Goal: Book appointment/travel/reservation

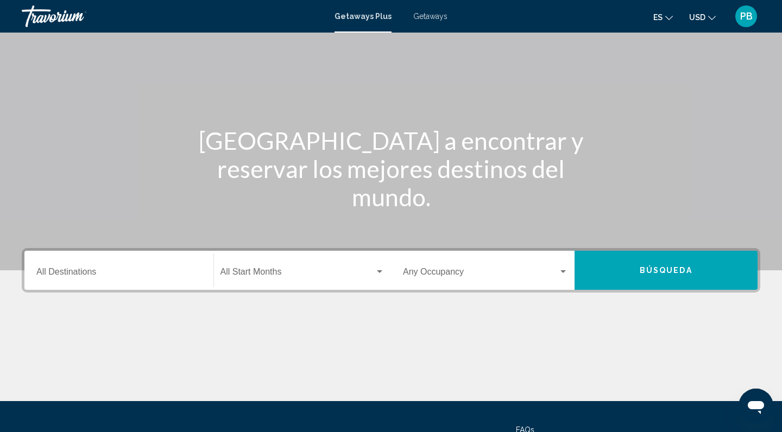
scroll to position [56, 0]
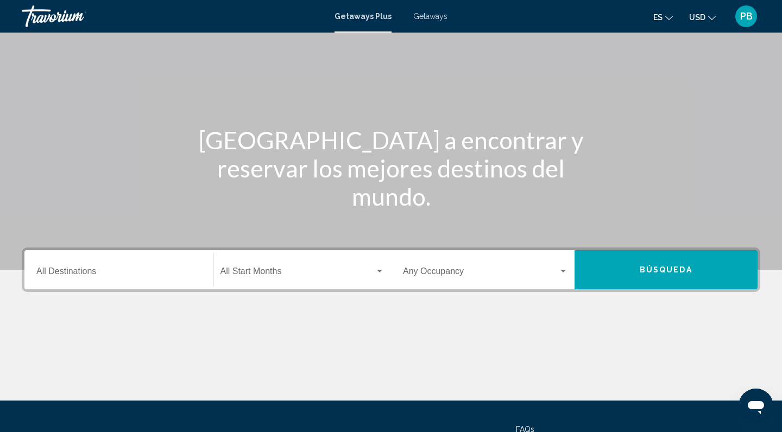
click at [149, 267] on div "Destination All Destinations" at bounding box center [118, 270] width 165 height 34
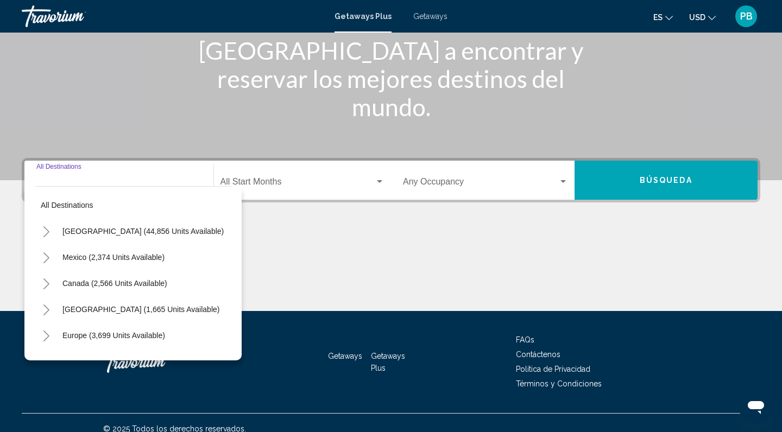
scroll to position [157, 0]
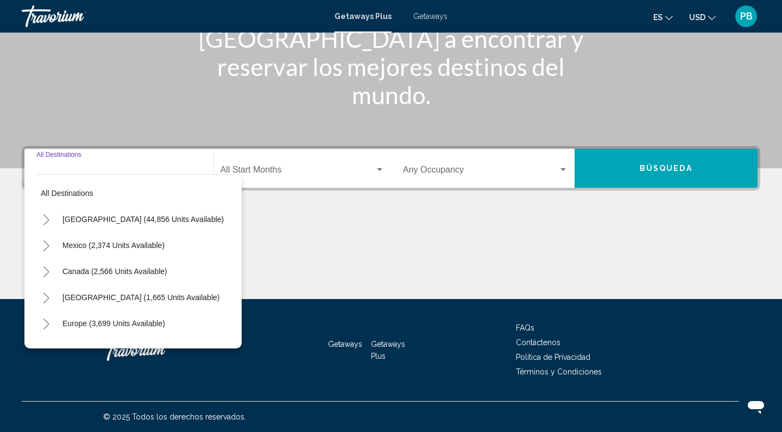
click at [45, 323] on icon "Toggle Europe (3,699 units available)" at bounding box center [46, 324] width 8 height 11
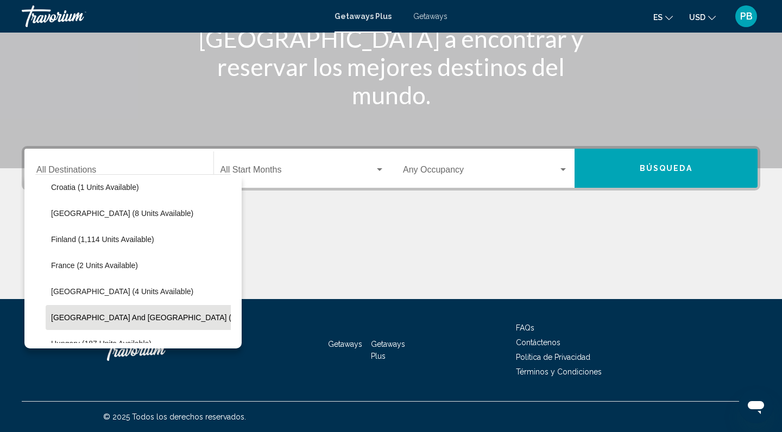
scroll to position [211, 1]
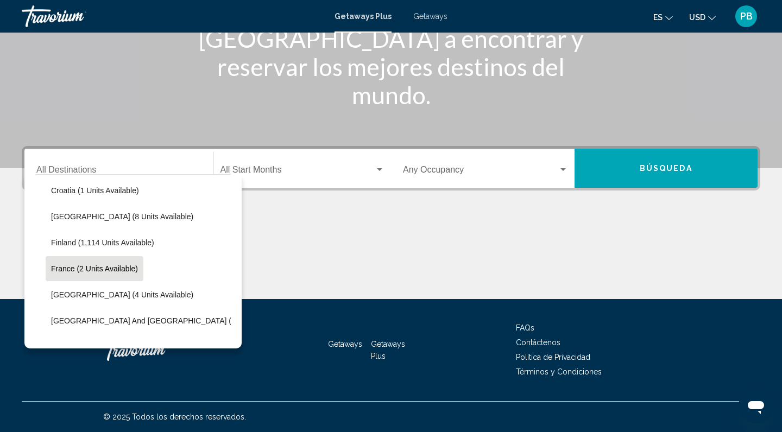
click at [87, 272] on span "France (2 units available)" at bounding box center [94, 268] width 87 height 9
type input "**********"
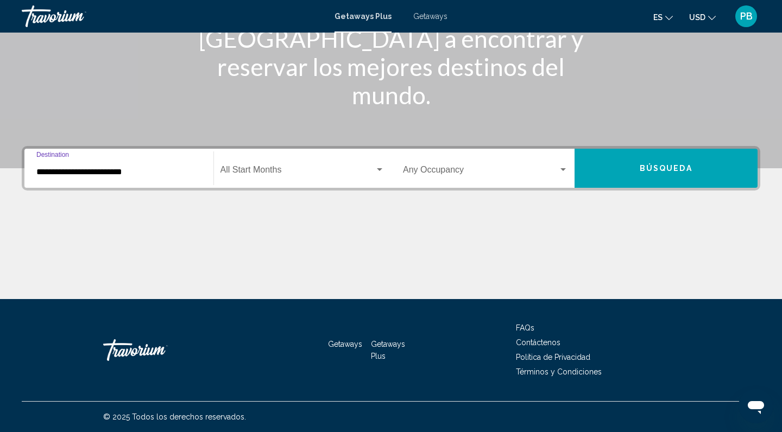
click at [485, 171] on span "Search widget" at bounding box center [480, 172] width 155 height 10
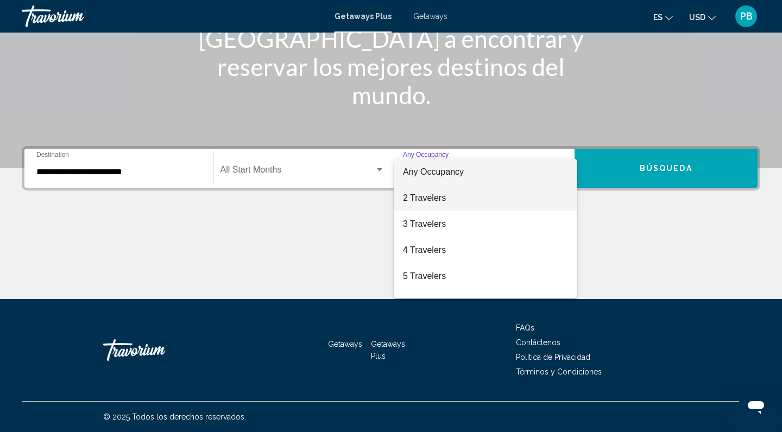
click at [478, 192] on span "2 Travelers" at bounding box center [485, 198] width 165 height 26
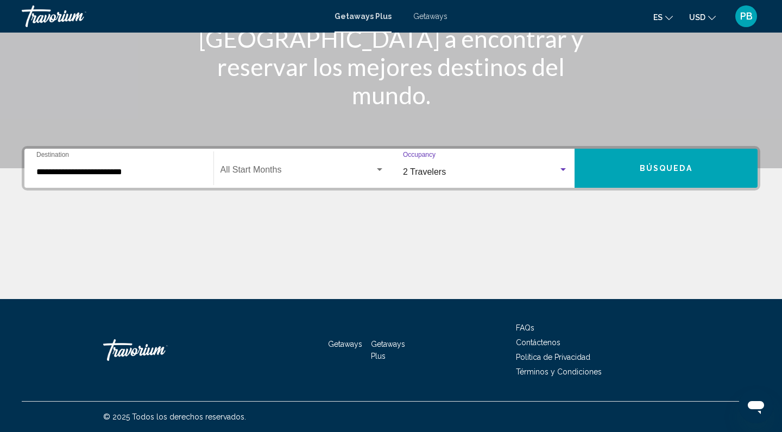
click at [379, 169] on div "Search widget" at bounding box center [379, 169] width 5 height 3
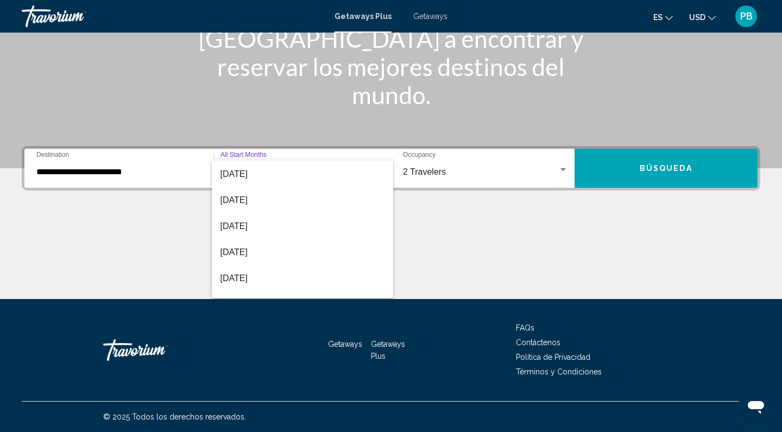
scroll to position [131, 0]
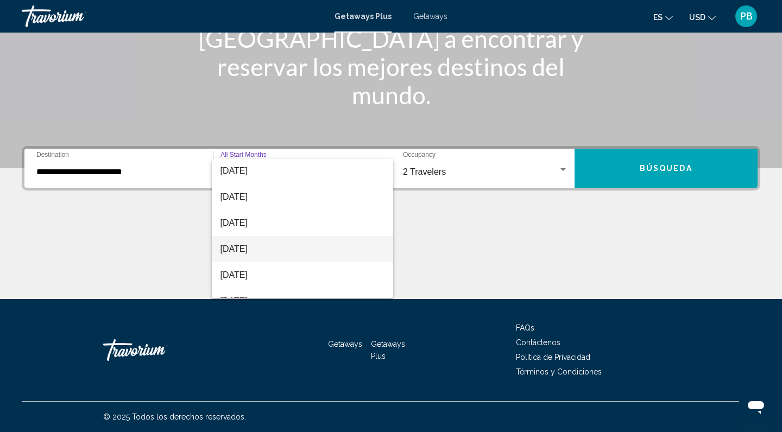
click at [274, 248] on span "[DATE]" at bounding box center [302, 249] width 165 height 26
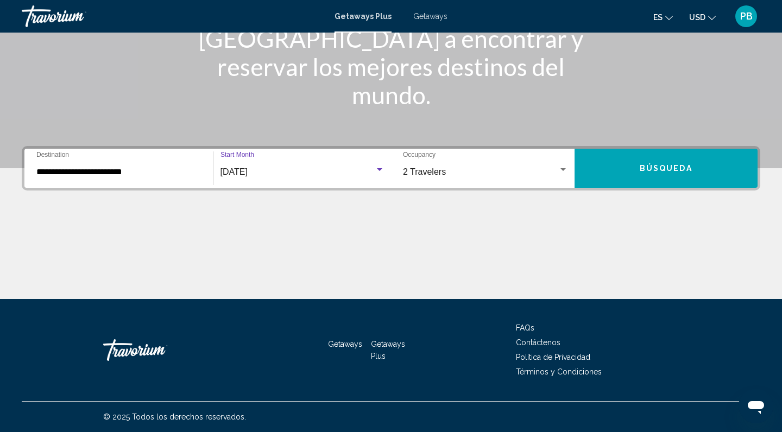
click at [651, 167] on span "Búsqueda" at bounding box center [666, 169] width 53 height 9
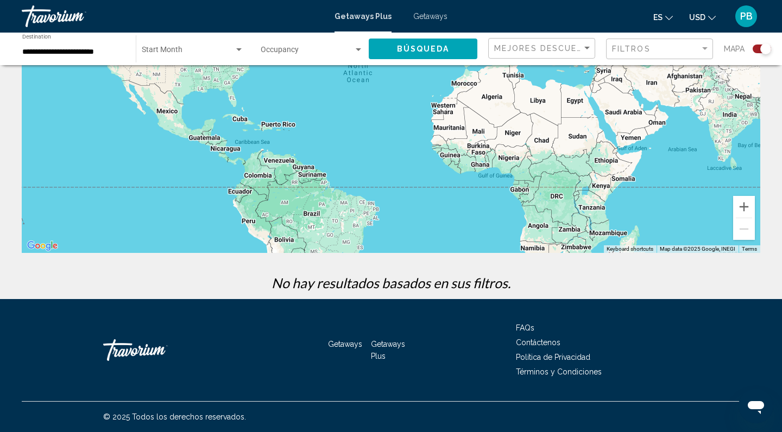
scroll to position [149, 0]
click at [464, 414] on div "© 2025 Todos los derechos reservados." at bounding box center [391, 417] width 739 height 30
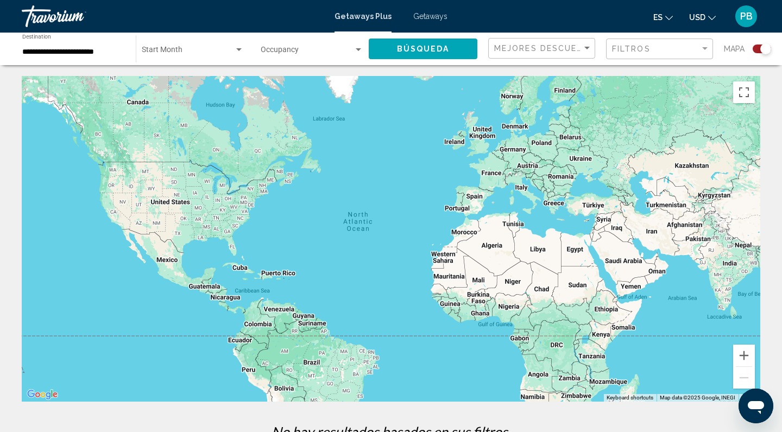
scroll to position [0, 0]
